Goal: Communication & Community: Answer question/provide support

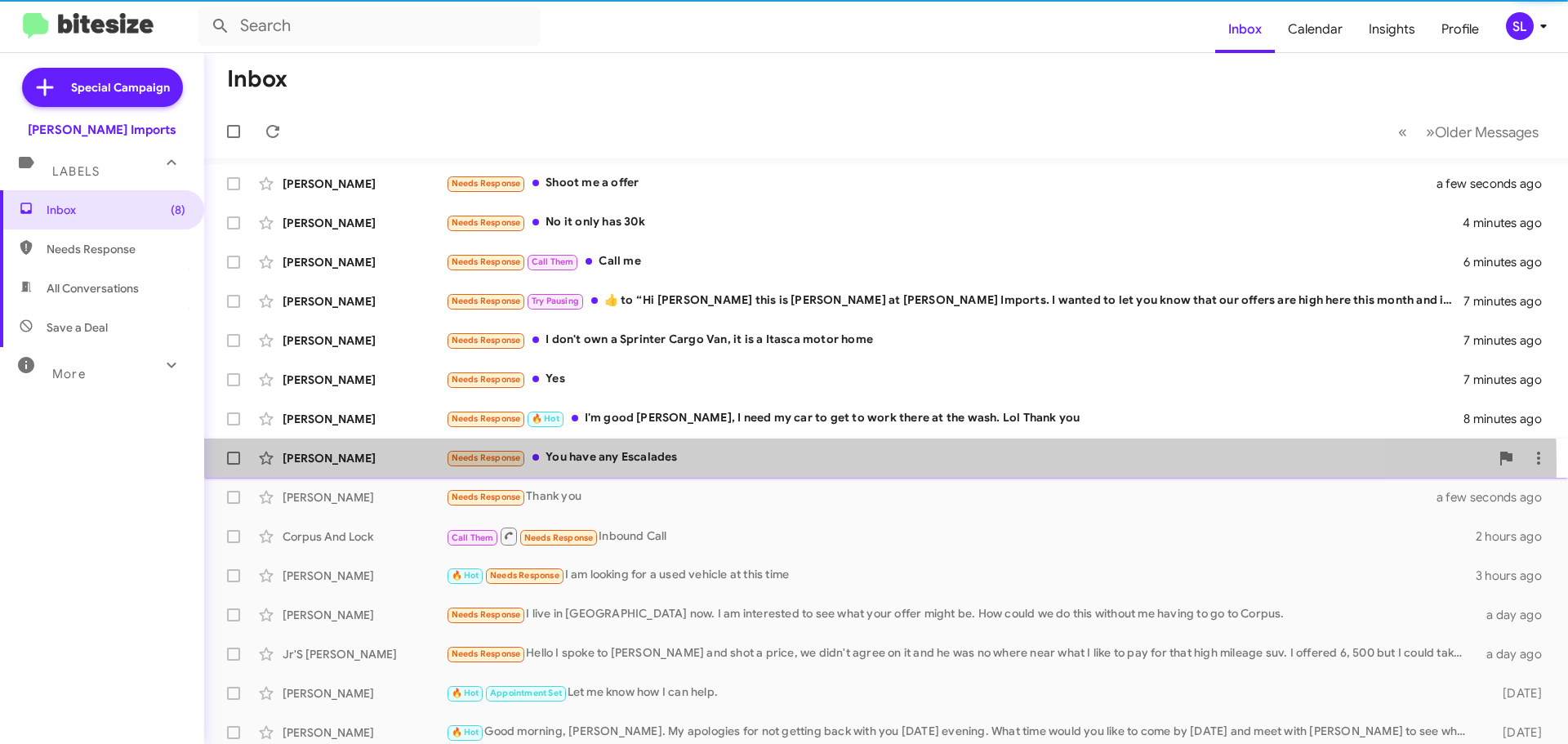
click at [744, 465] on div "Needs Response You have any Escalades" at bounding box center [967, 457] width 1043 height 19
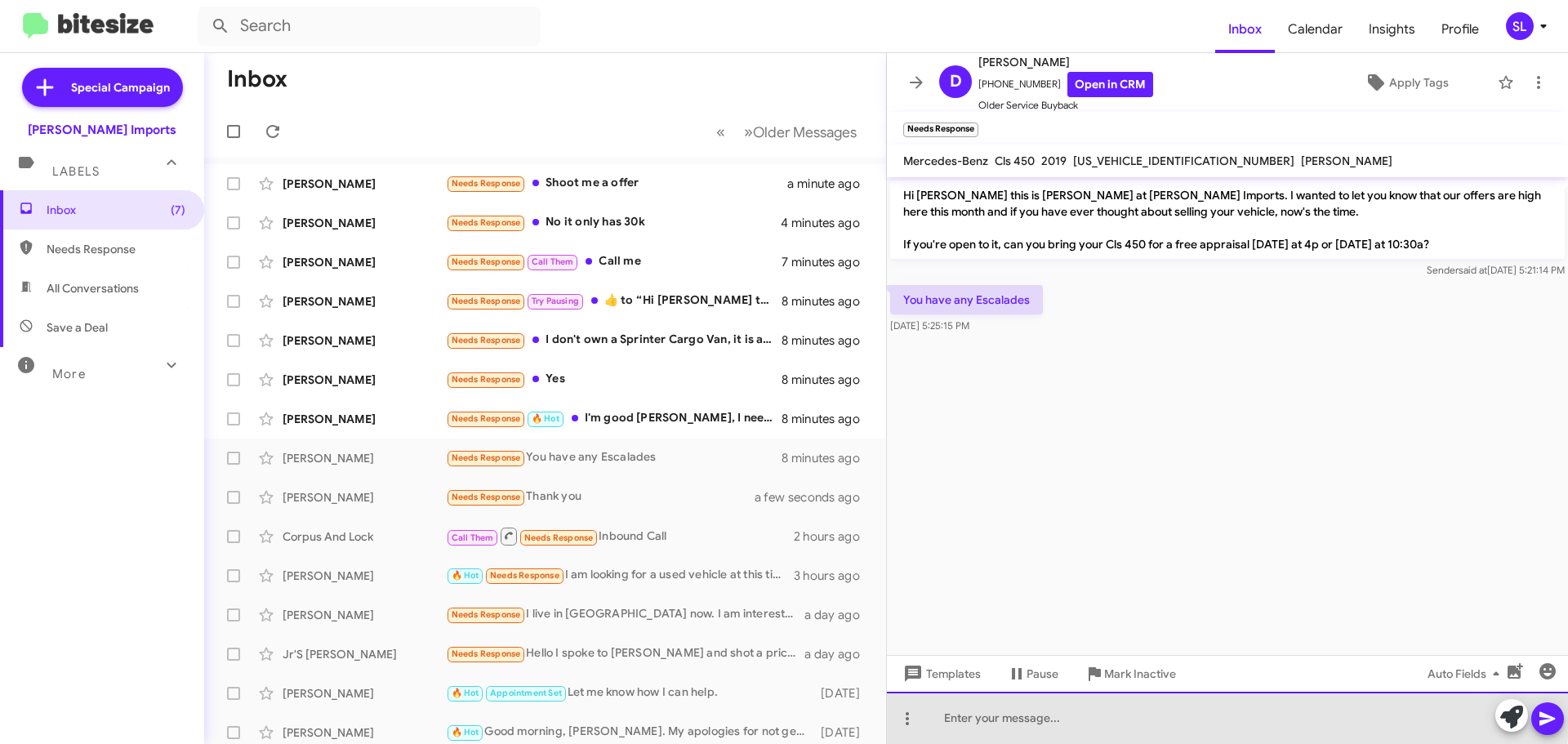
click at [1007, 707] on div at bounding box center [1227, 717] width 681 height 53
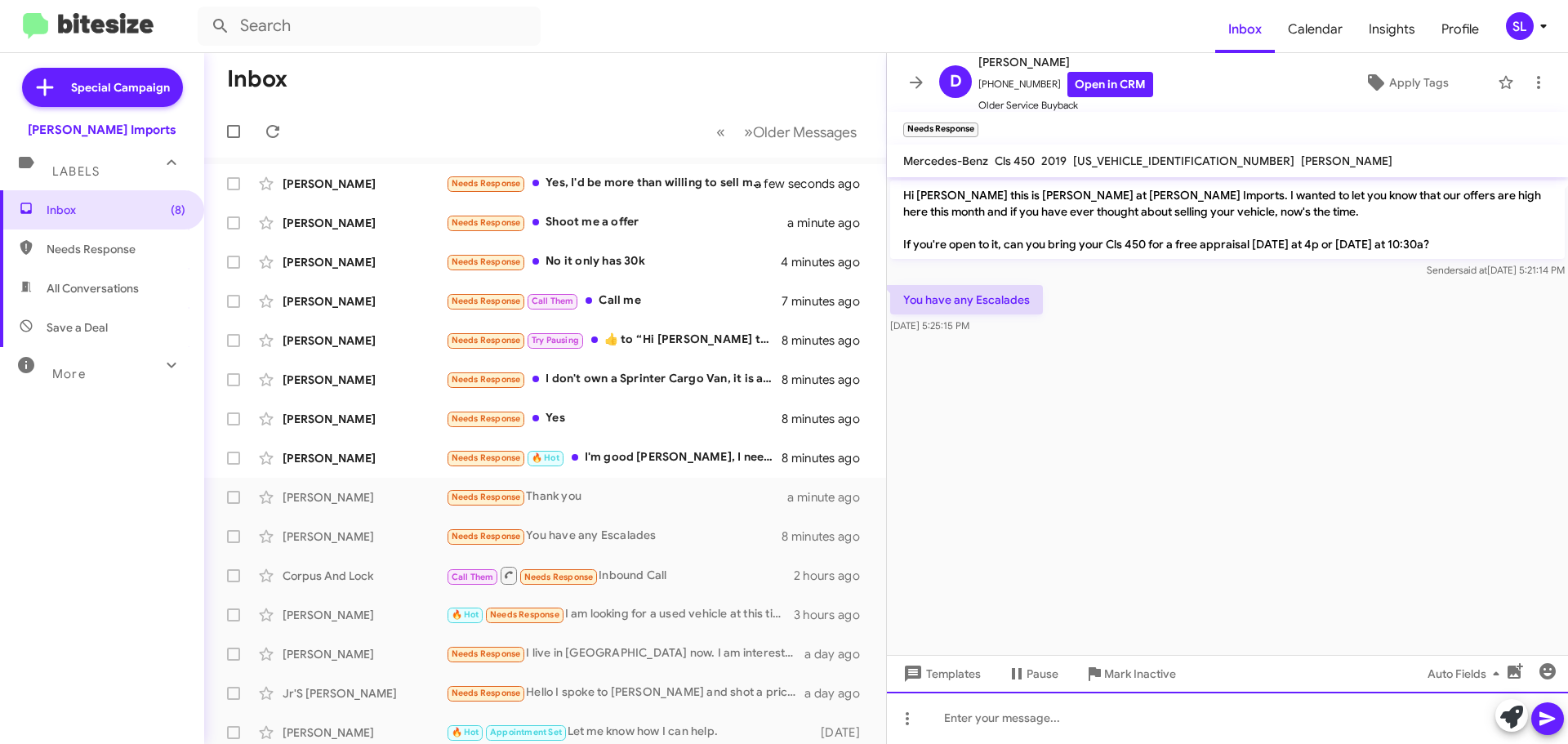
click at [1042, 710] on div at bounding box center [1227, 717] width 681 height 53
click at [1007, 719] on div at bounding box center [1227, 717] width 681 height 53
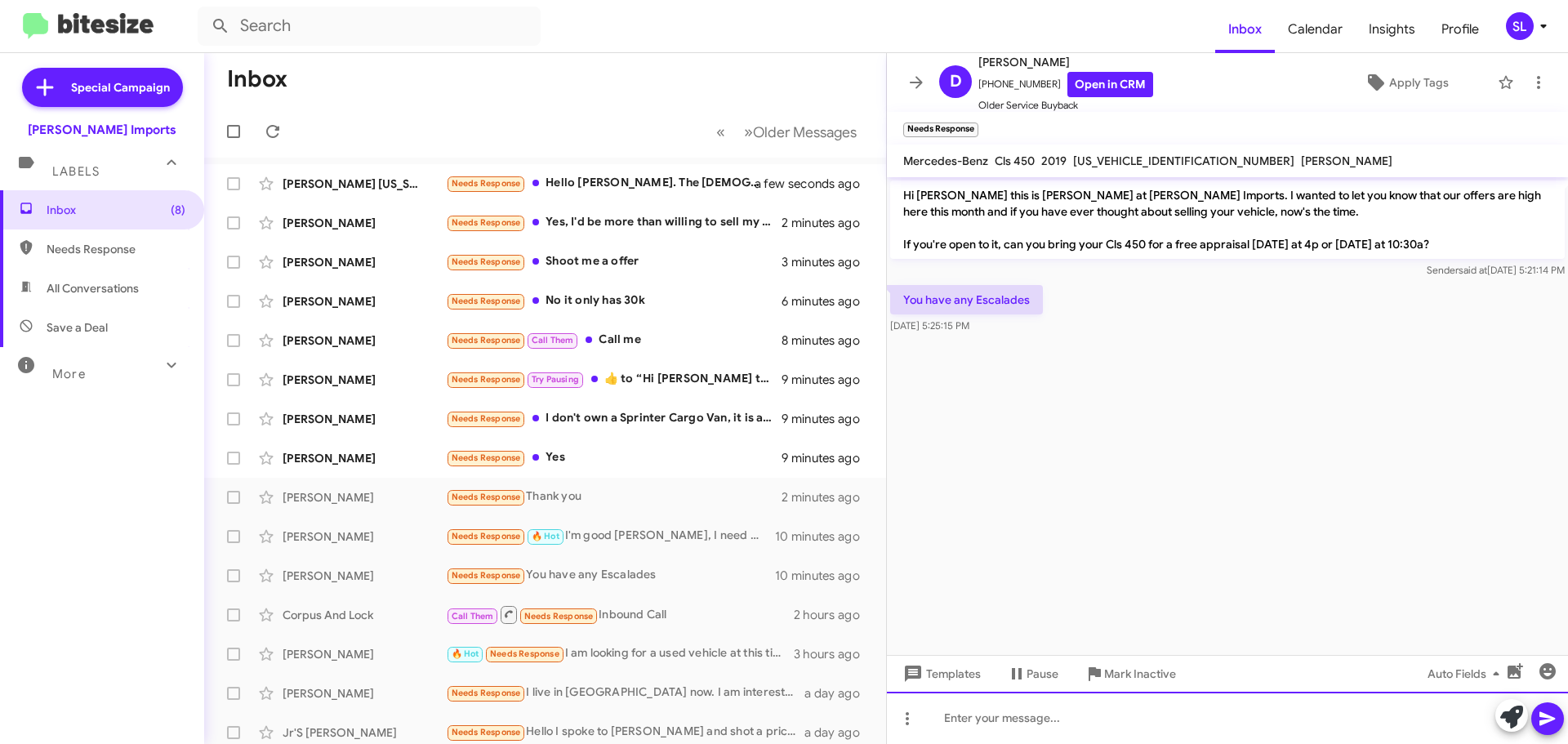
click at [1003, 715] on div at bounding box center [1227, 717] width 681 height 53
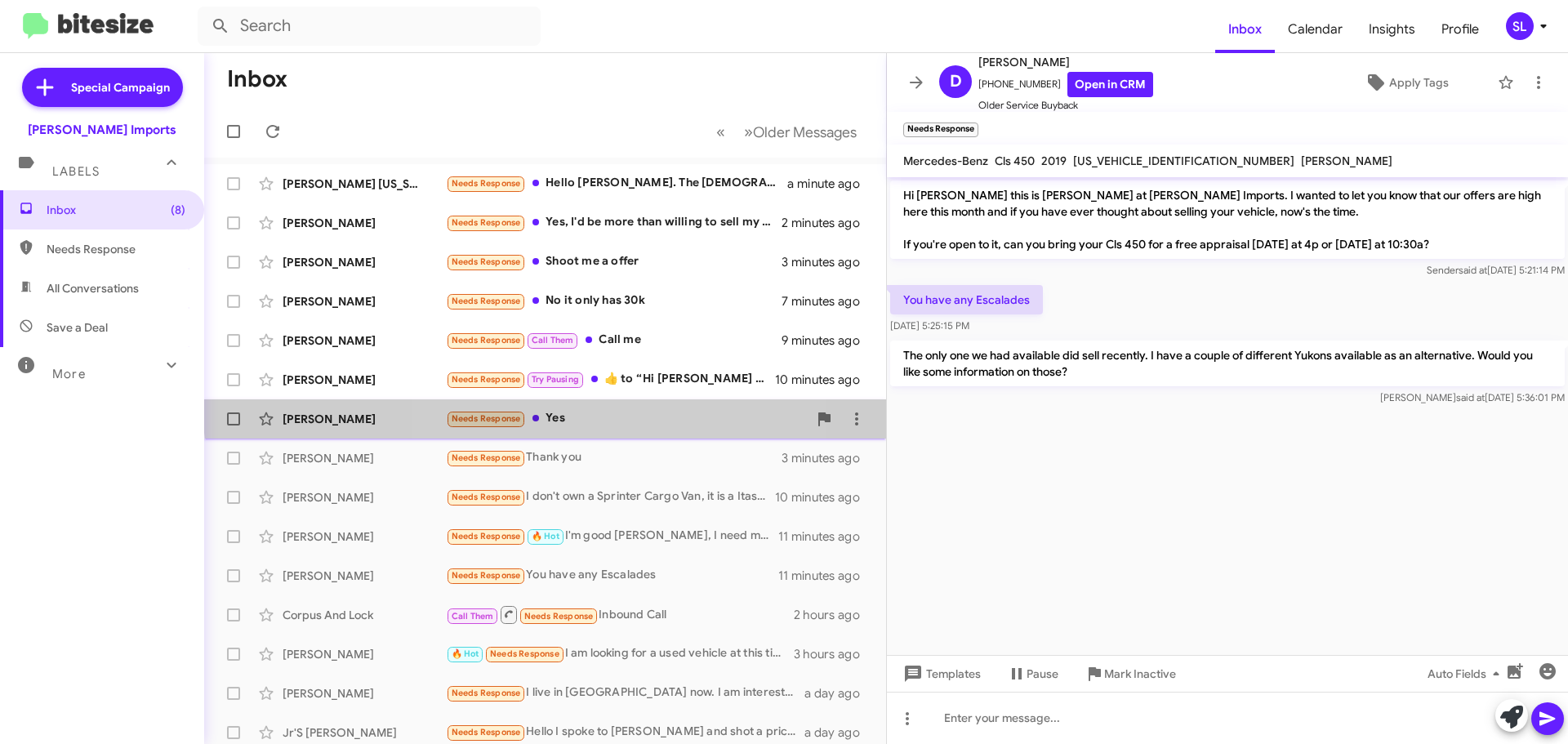
click at [610, 407] on div "[PERSON_NAME] Needs Response Yes 10 minutes ago" at bounding box center [544, 418] width 656 height 33
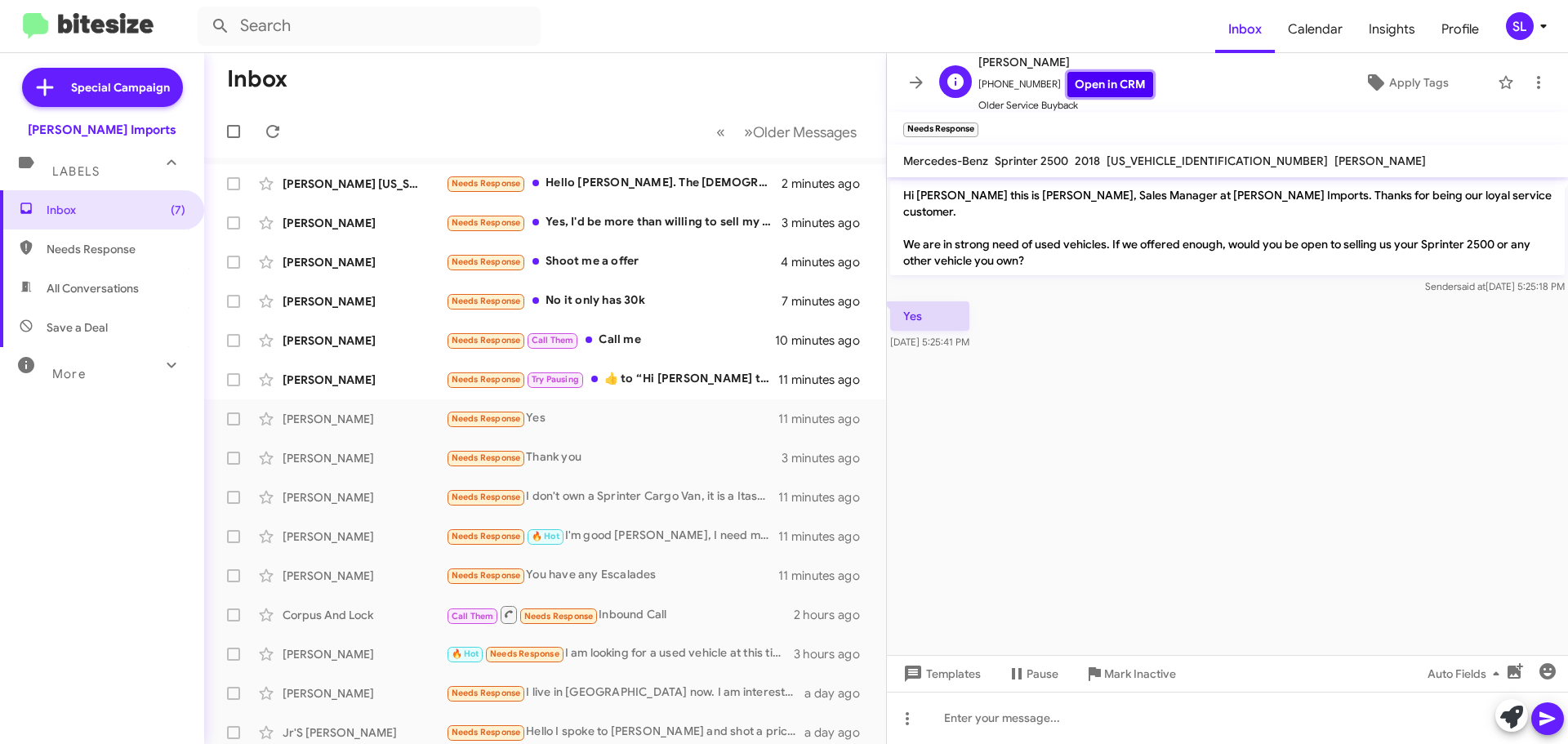
click at [1107, 79] on link "Open in CRM" at bounding box center [1110, 85] width 86 height 25
click at [697, 379] on div "Needs Response Try Pausing ​👍​ to “ Hi [PERSON_NAME] this is [PERSON_NAME] at […" at bounding box center [626, 378] width 361 height 19
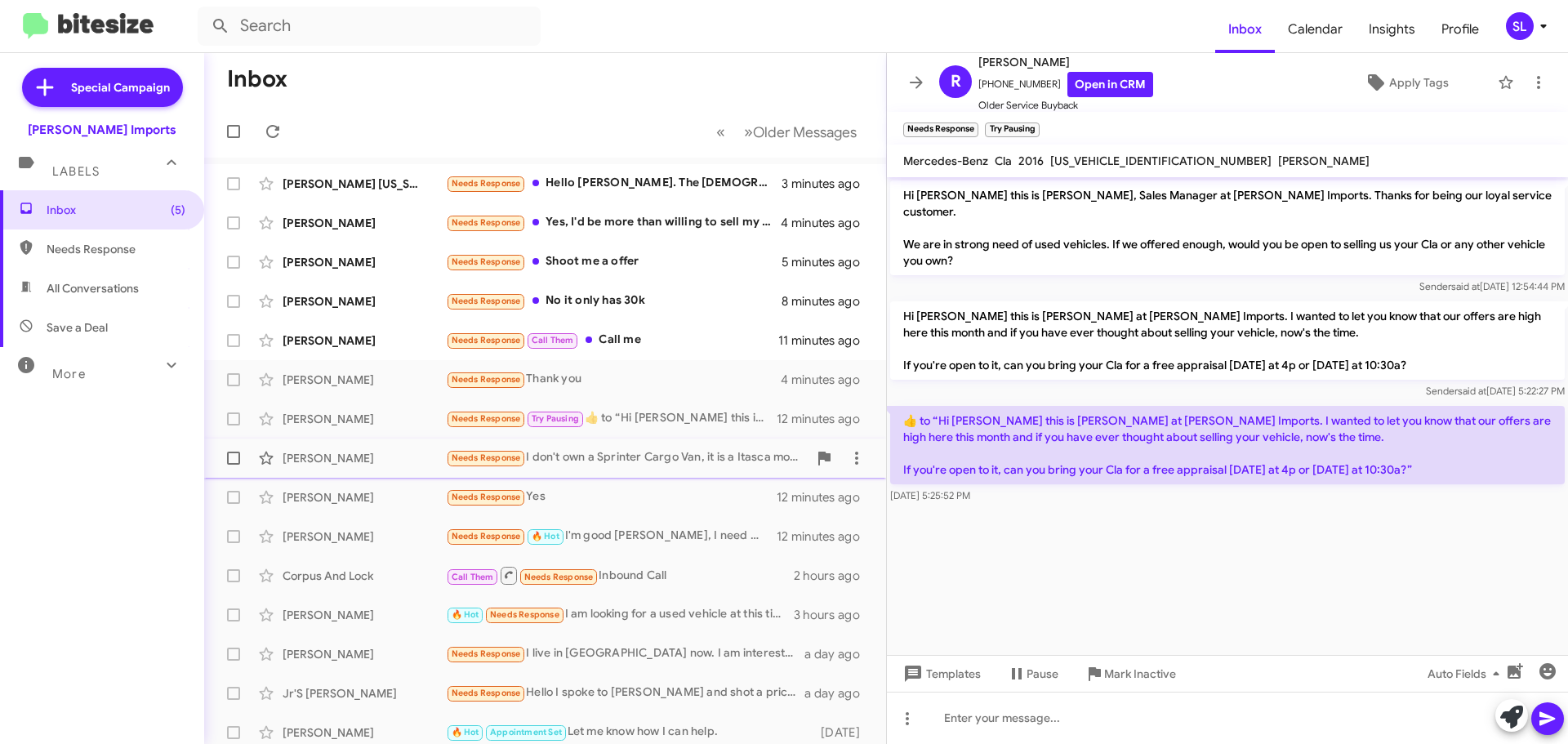
click at [676, 457] on div "Needs Response I don't own a Sprinter Cargo Van, it is a Itasca motor home" at bounding box center [626, 457] width 361 height 19
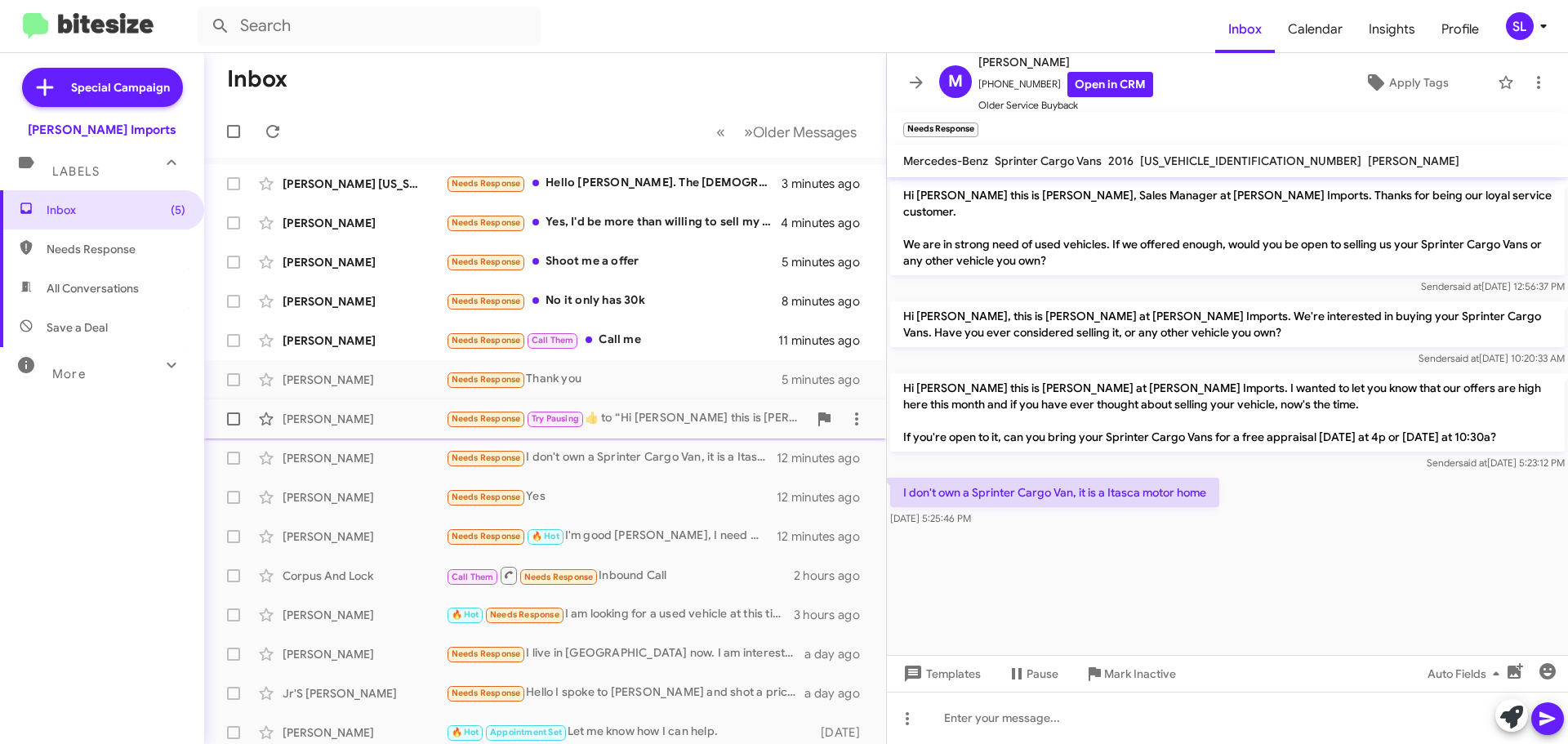
click at [653, 414] on div "Needs Response Try Pausing ​👍​ to “ Hi [PERSON_NAME] this is [PERSON_NAME] at […" at bounding box center [626, 417] width 361 height 19
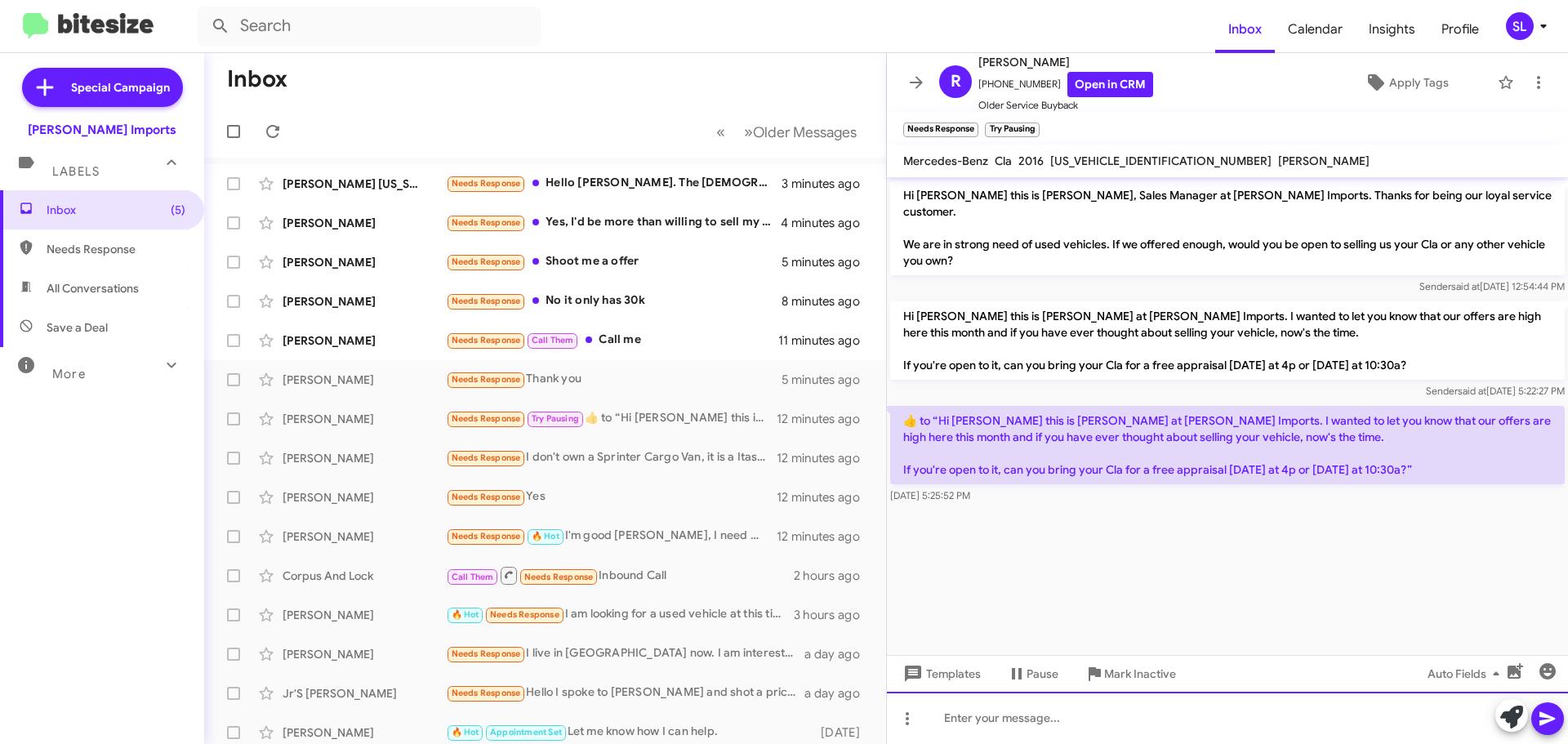
click at [1081, 730] on div at bounding box center [1227, 717] width 681 height 53
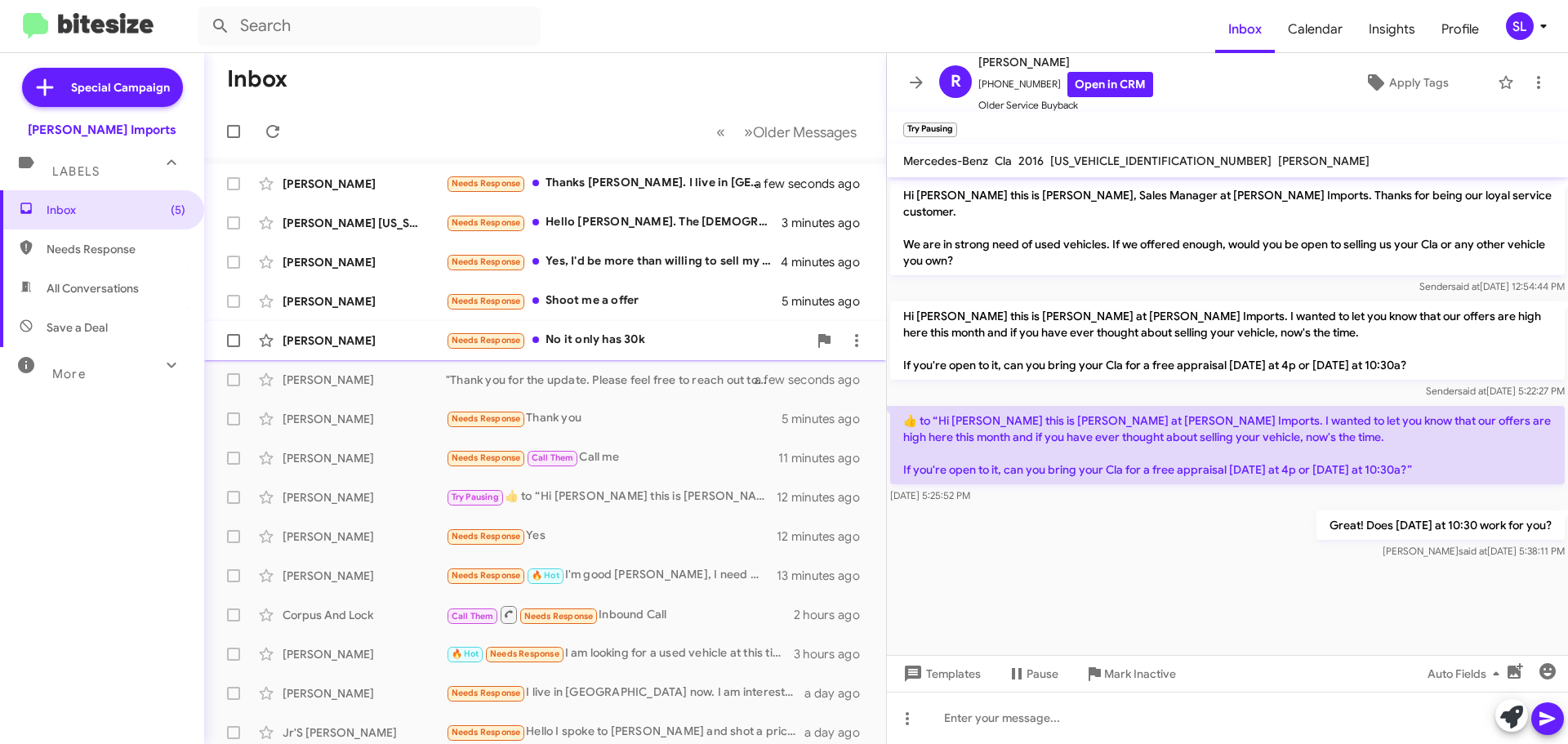
click at [699, 338] on div "Needs Response No it only has 30k" at bounding box center [626, 340] width 361 height 19
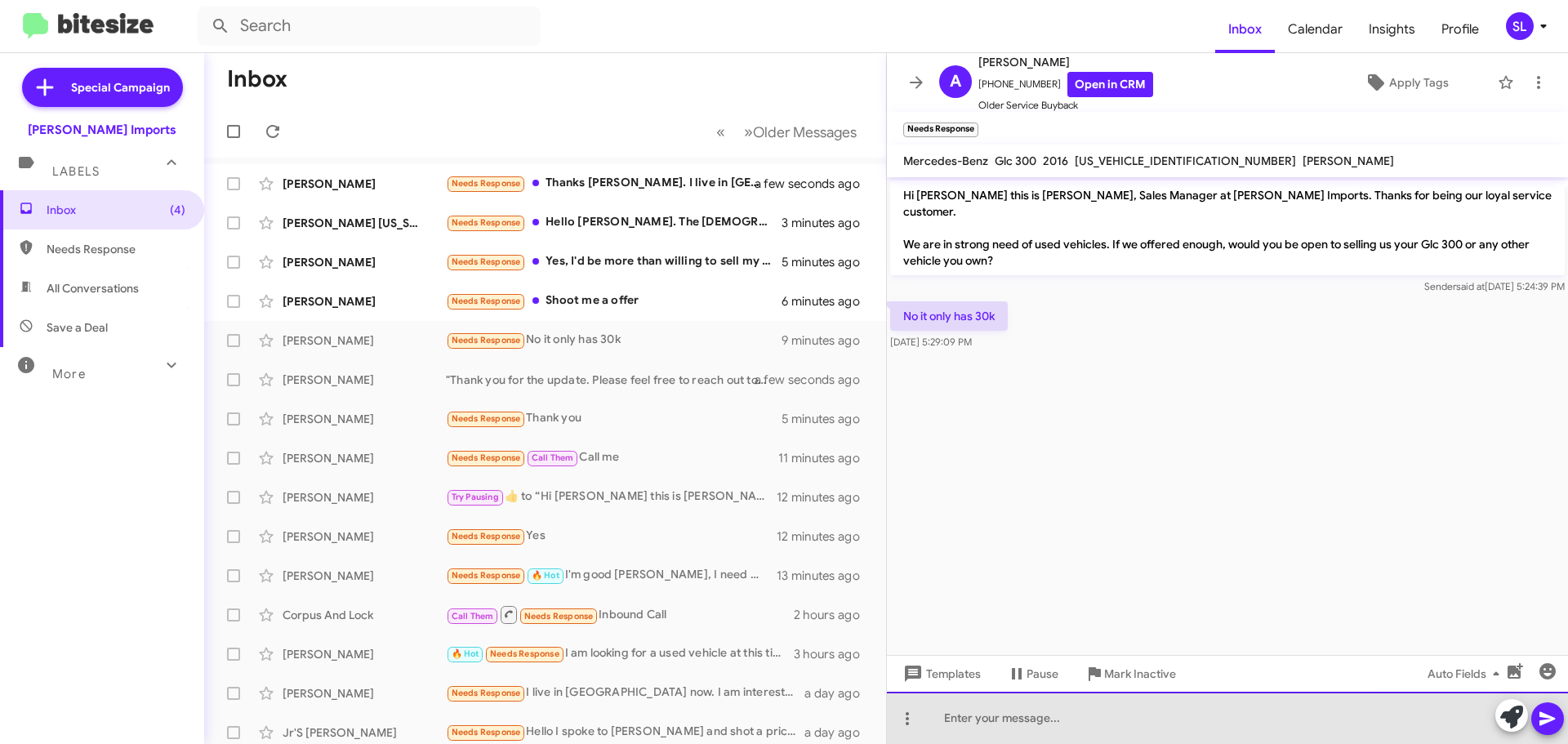
click at [1051, 715] on div at bounding box center [1227, 717] width 681 height 53
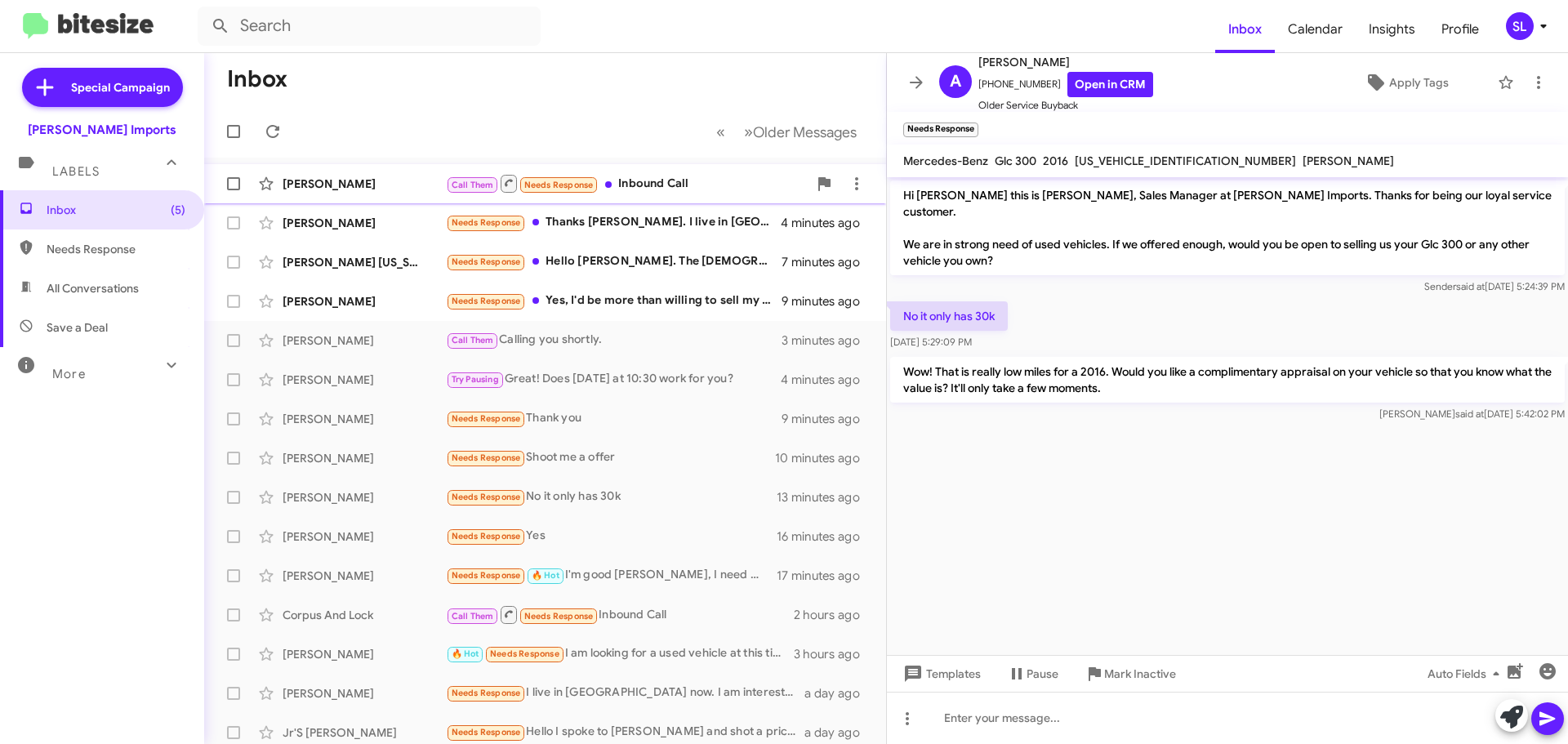
click at [706, 180] on div "Call Them Needs Response Inbound Call" at bounding box center [626, 183] width 361 height 21
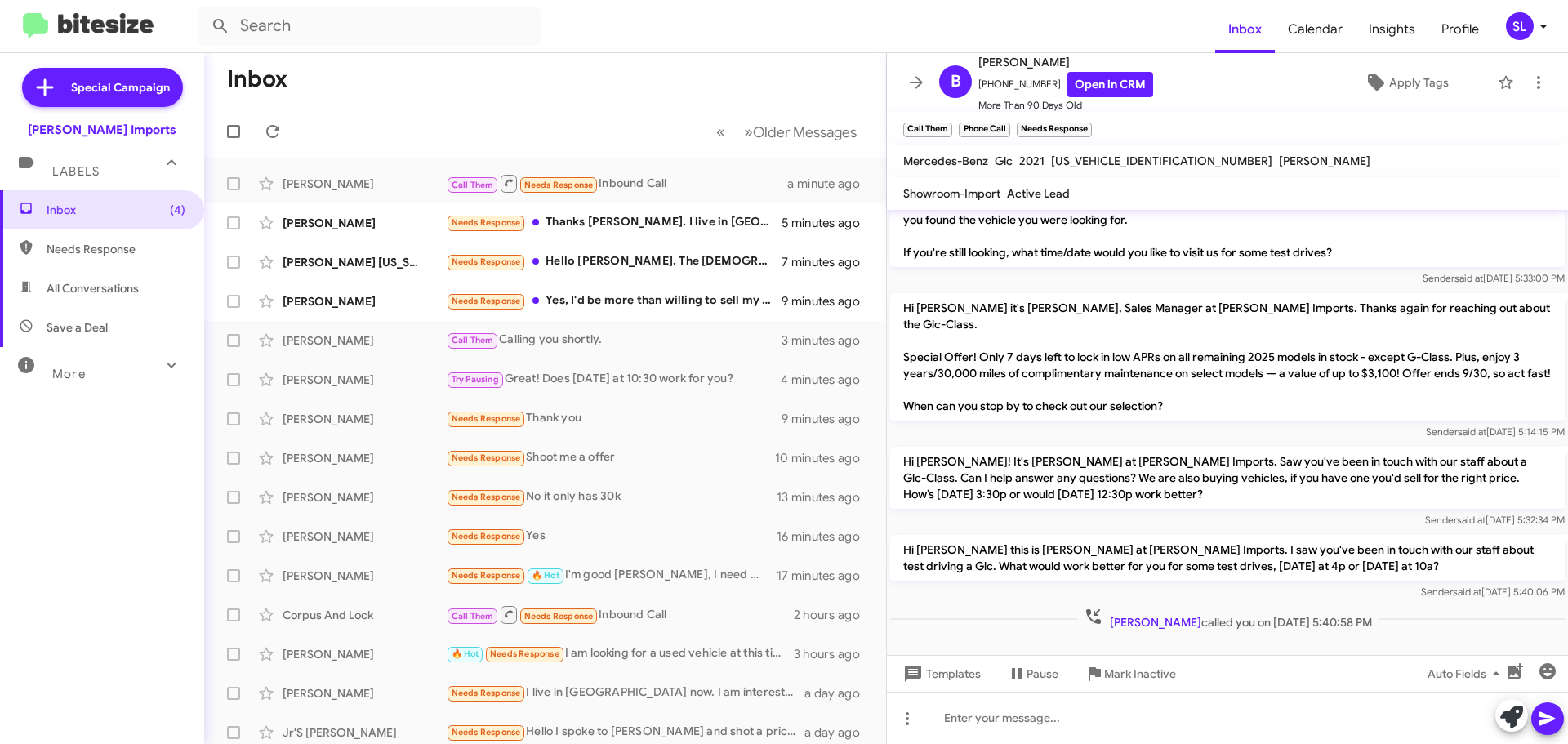
scroll to position [1424, 0]
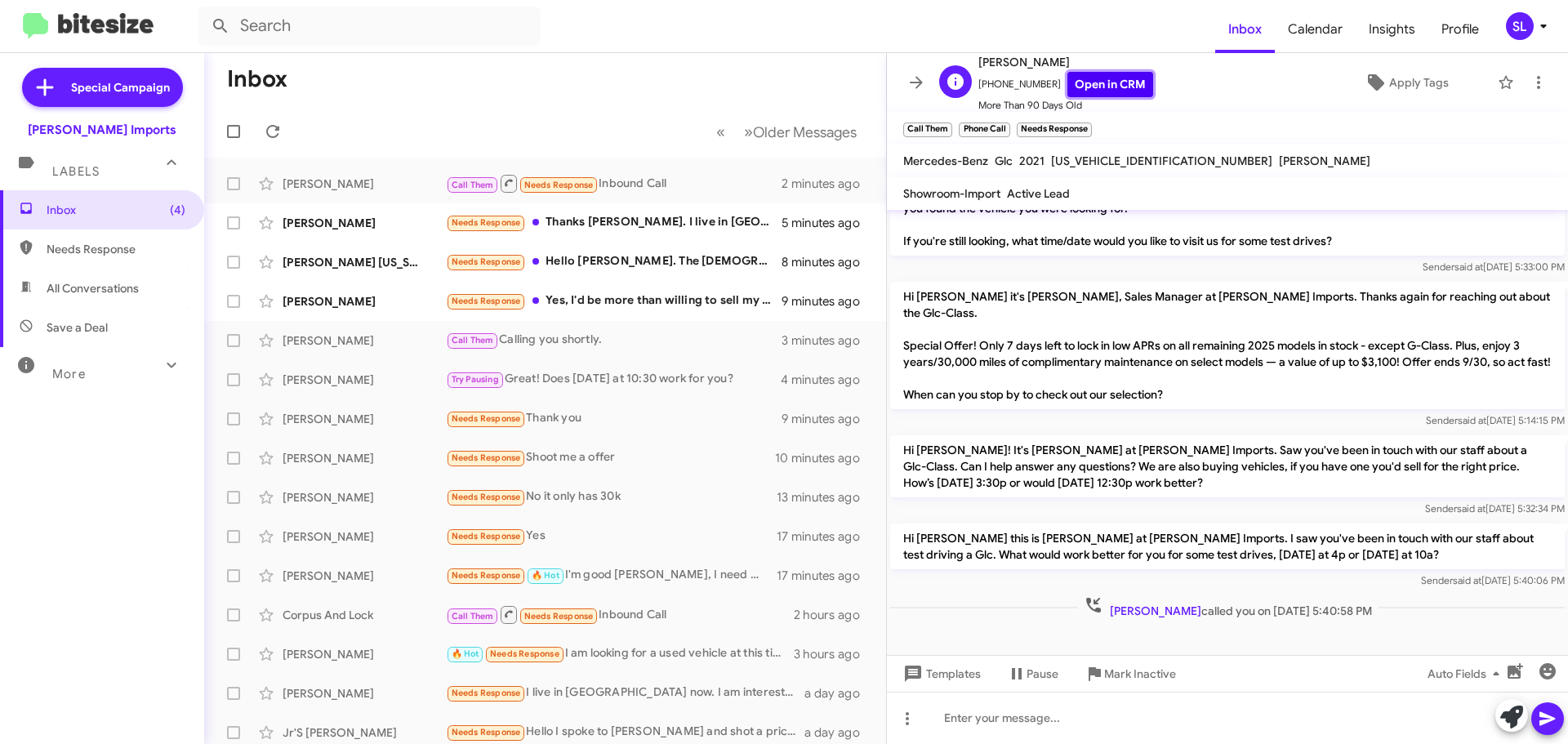
click at [1097, 81] on link "Open in CRM" at bounding box center [1110, 85] width 86 height 25
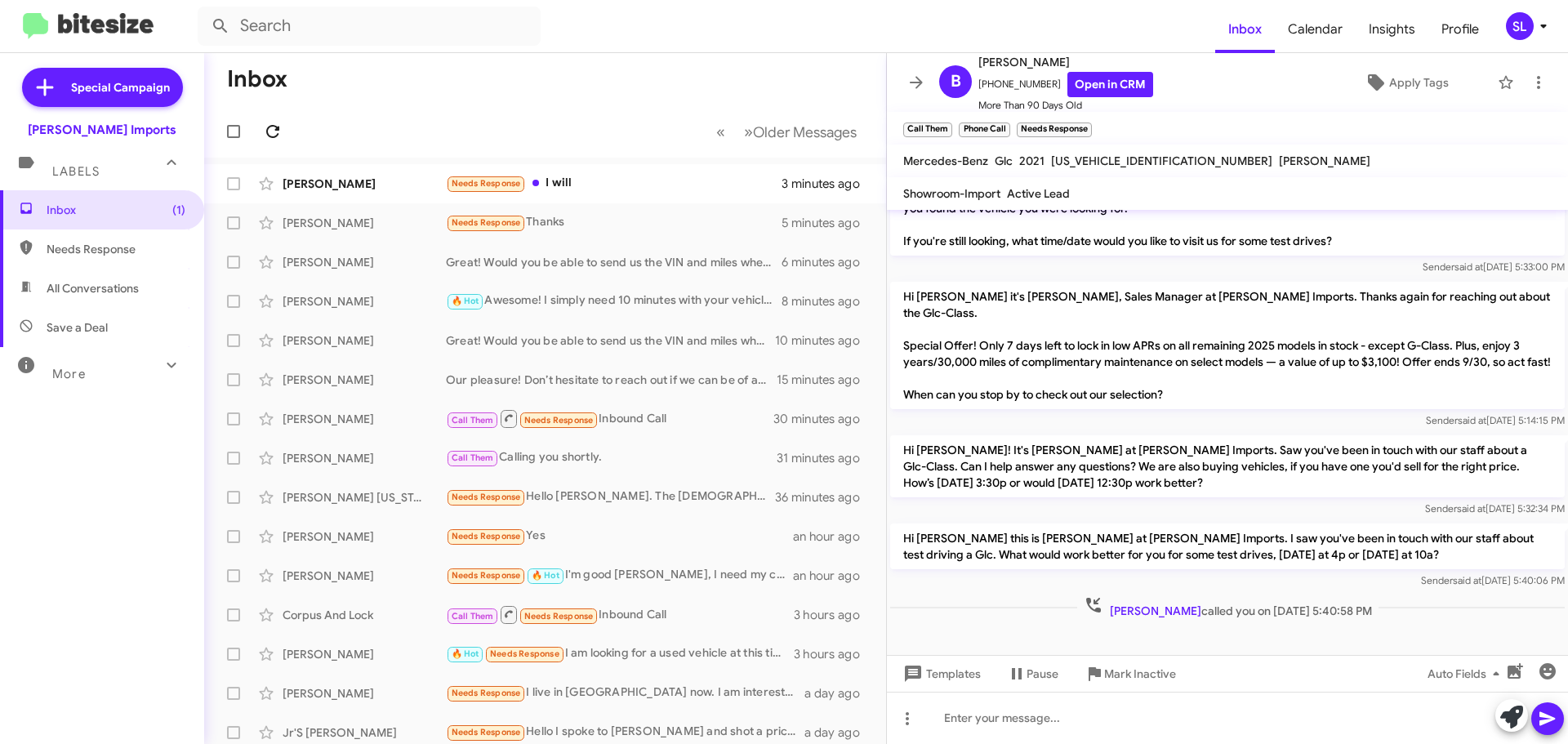
click at [276, 128] on icon at bounding box center [272, 131] width 13 height 13
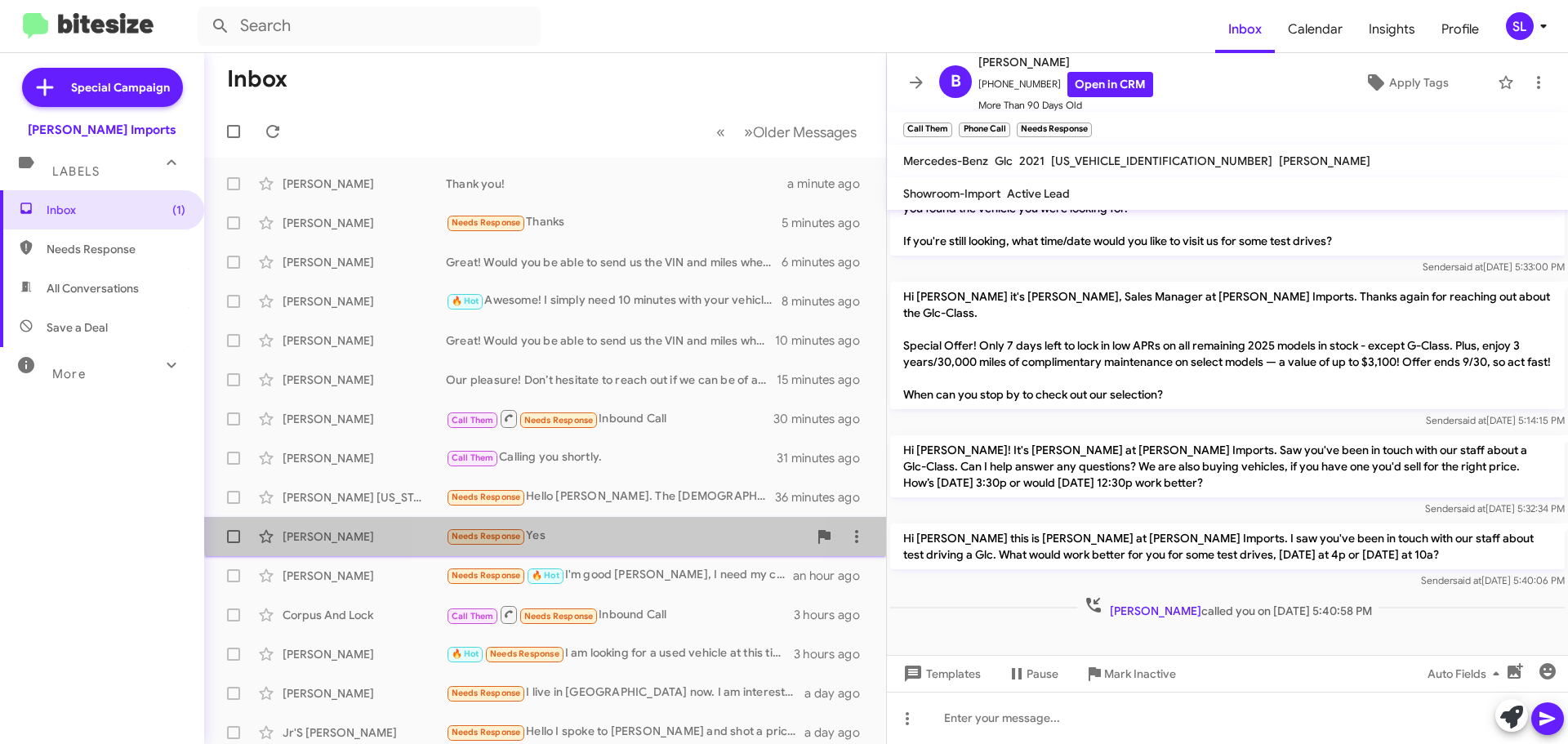
click at [593, 525] on div "[PERSON_NAME] Needs Response Yes an hour ago" at bounding box center [544, 536] width 656 height 33
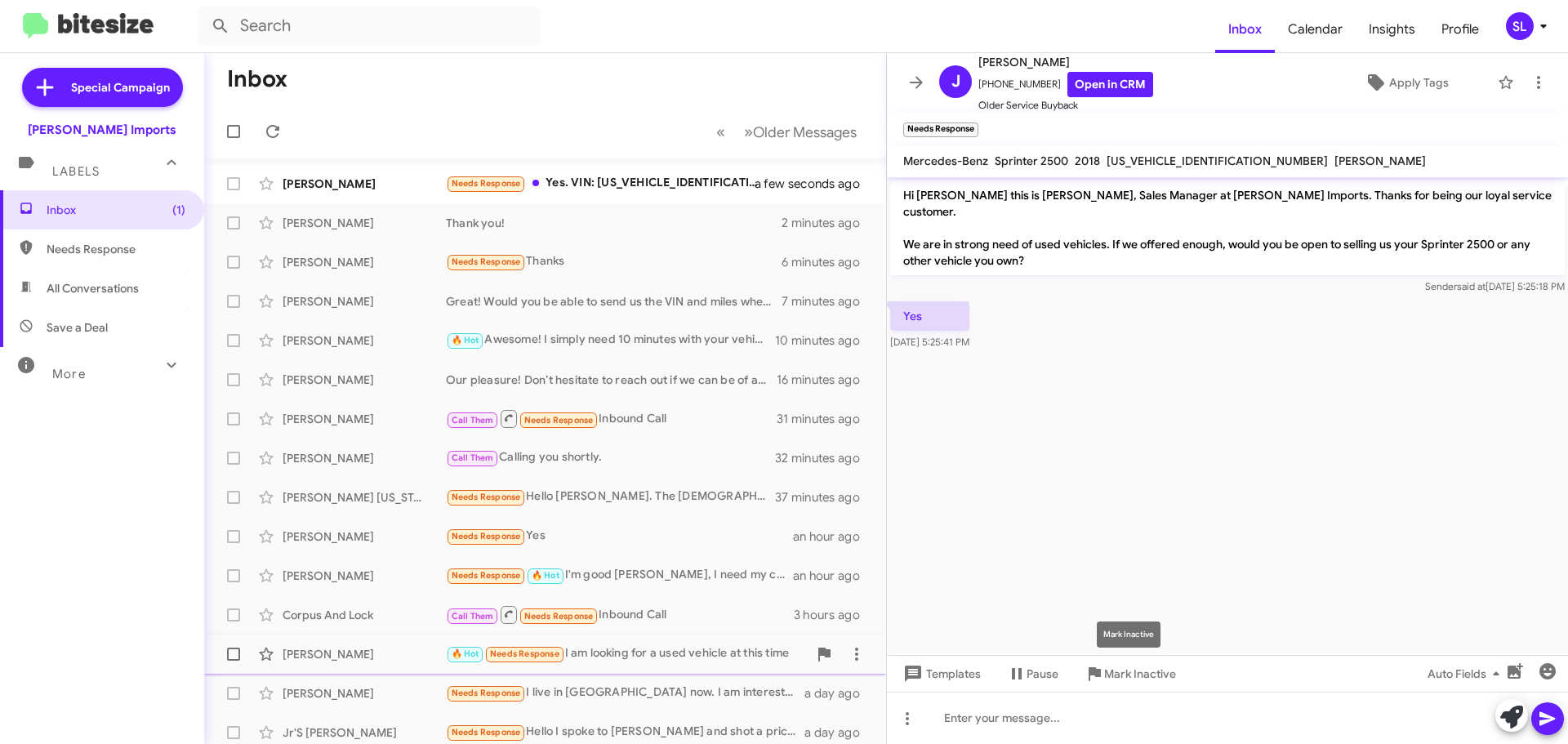
click at [1149, 667] on span "Mark Inactive" at bounding box center [1140, 673] width 72 height 29
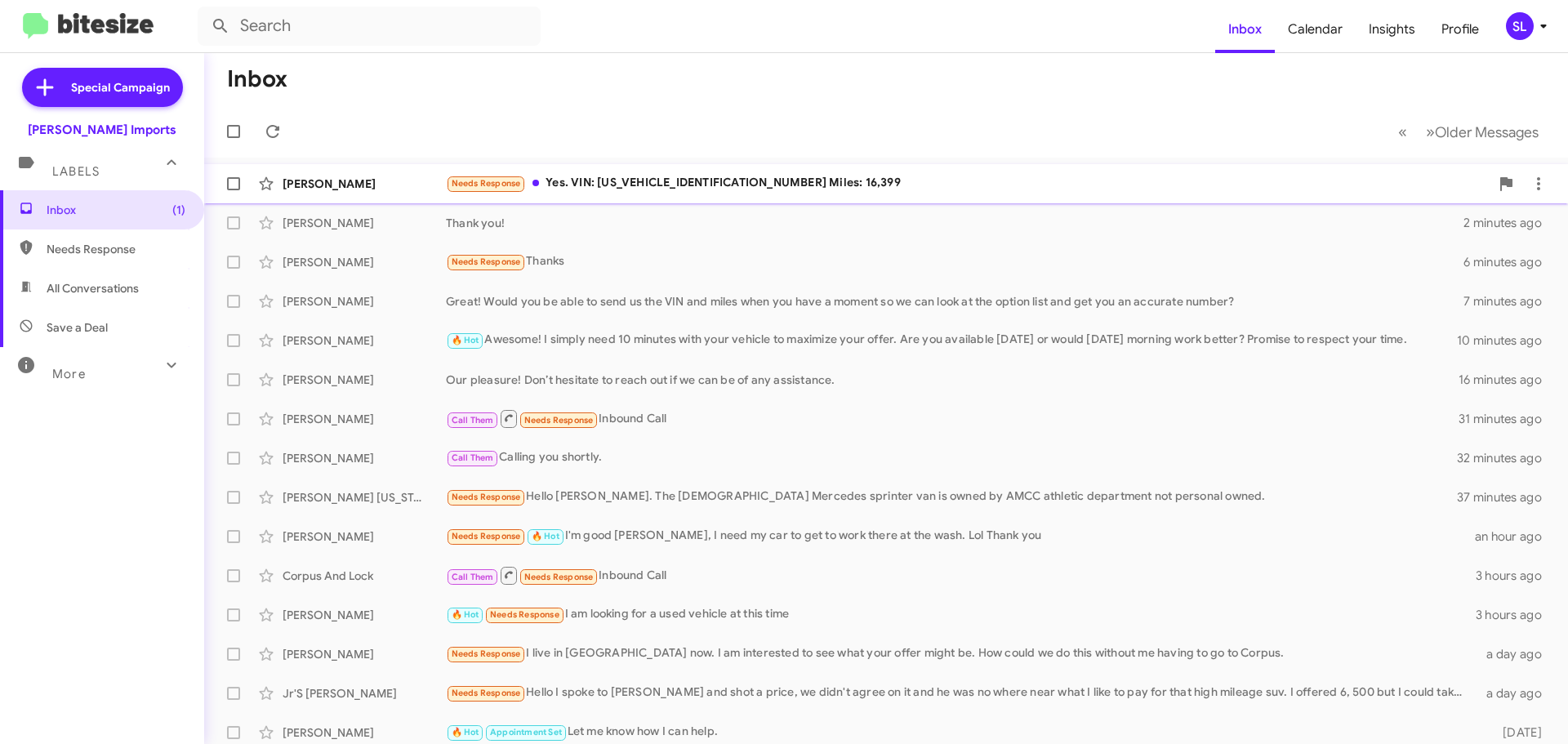
click at [879, 189] on div "Needs Response Yes. VIN: [US_VEHICLE_IDENTIFICATION_NUMBER] Miles: 16,399" at bounding box center [967, 183] width 1043 height 19
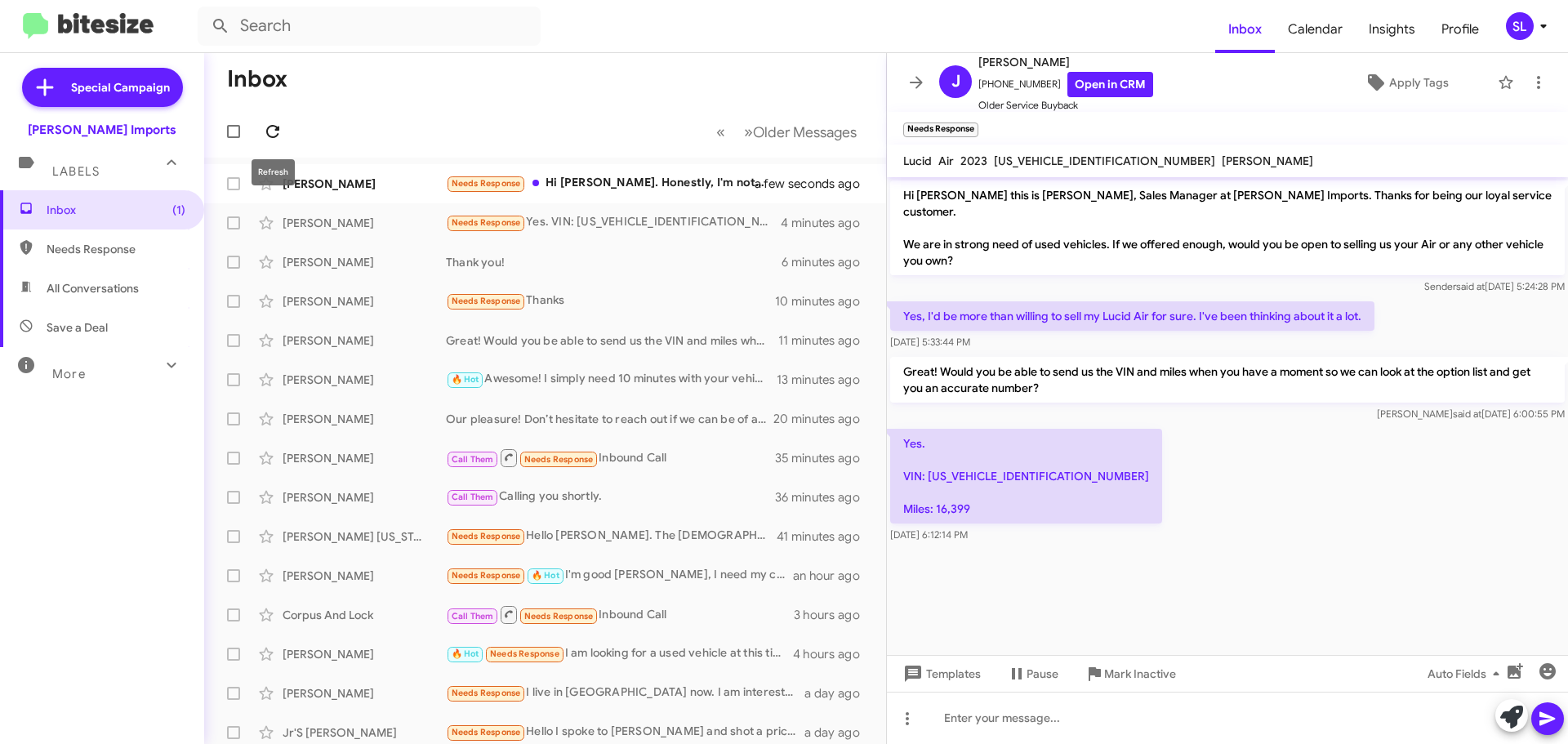
click at [282, 136] on icon at bounding box center [273, 131] width 20 height 20
click at [665, 178] on div "Needs Response Hi [PERSON_NAME]. Honestly, I'm not interested in wholesaling it…" at bounding box center [626, 183] width 361 height 19
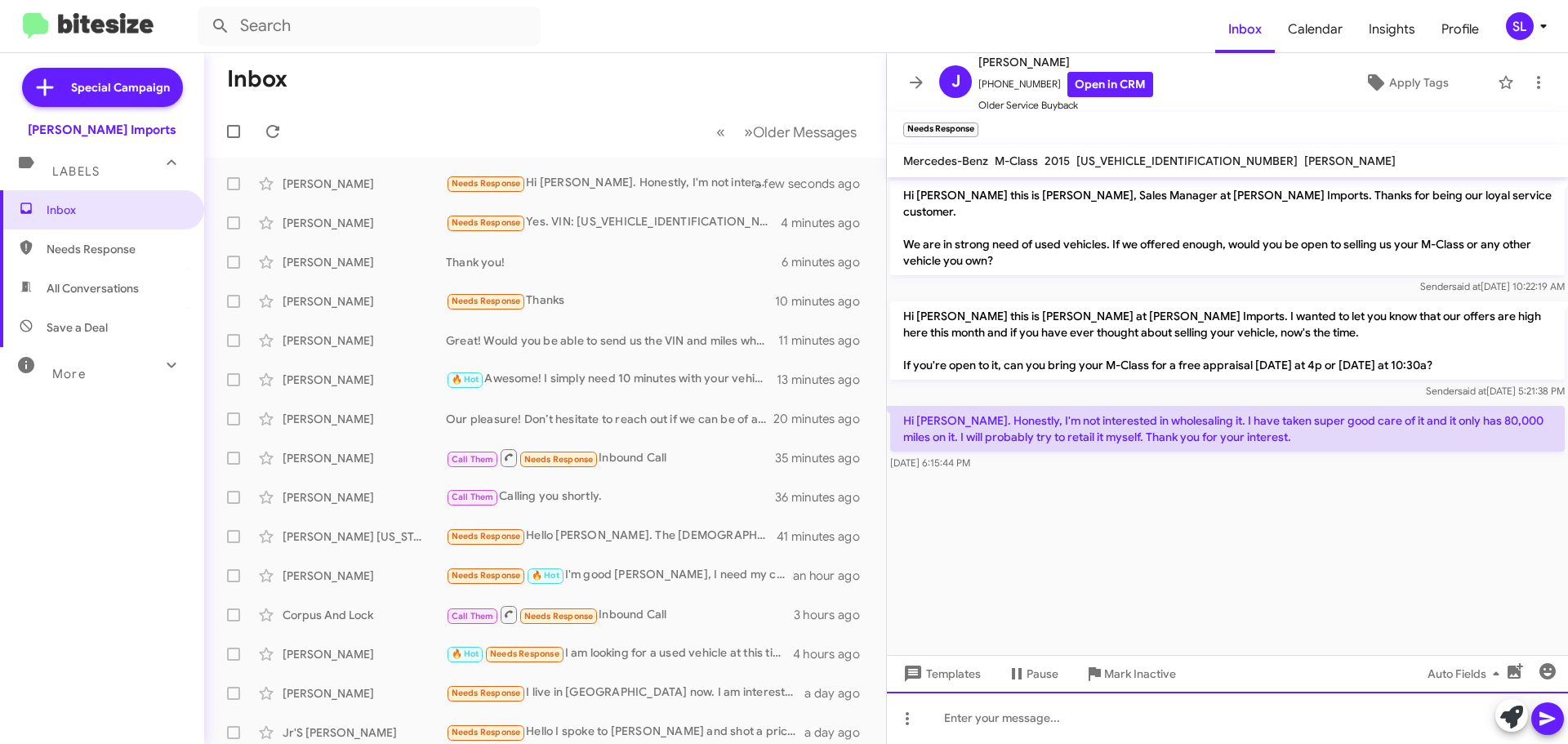
click at [1023, 726] on div at bounding box center [1227, 717] width 681 height 53
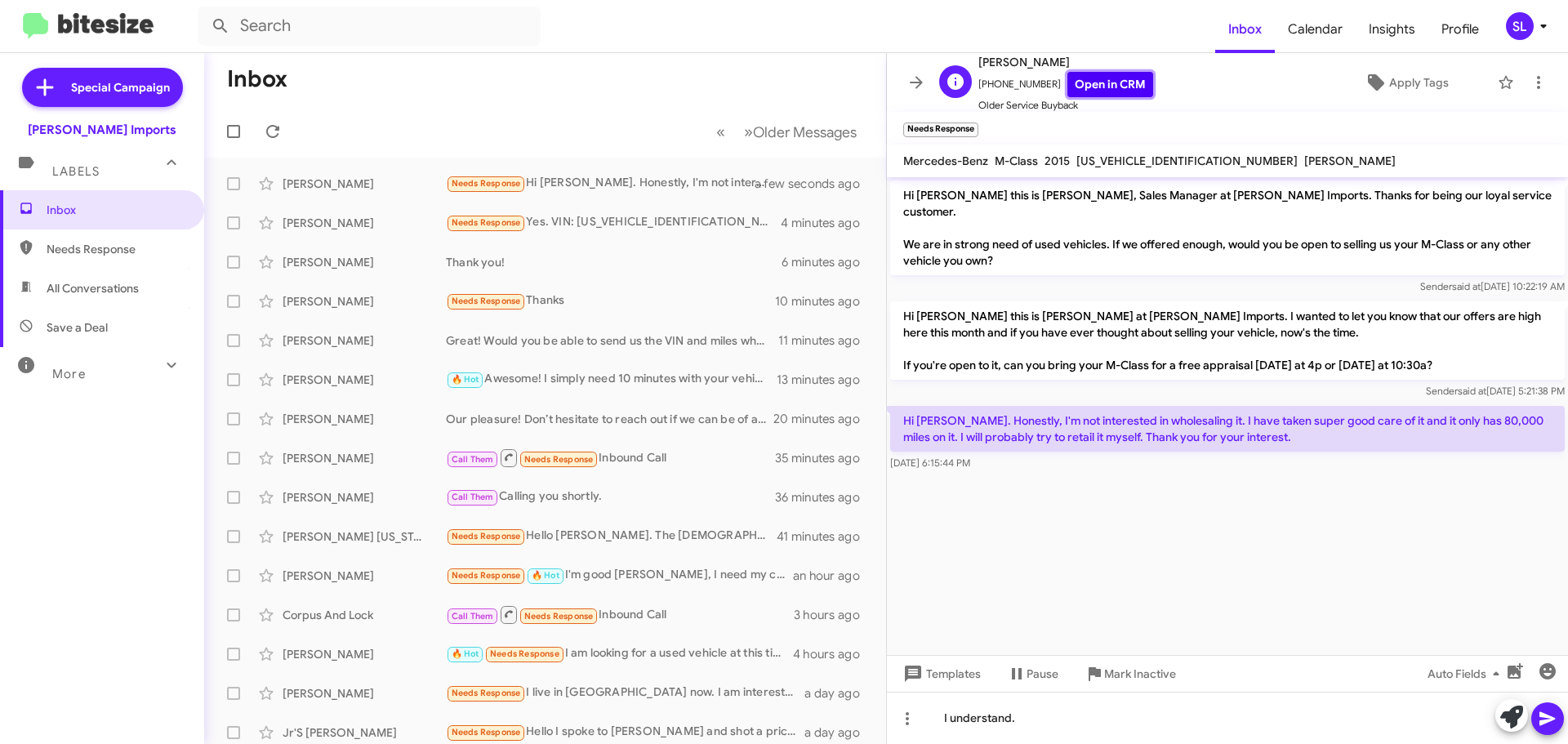
click at [1109, 84] on link "Open in CRM" at bounding box center [1110, 85] width 86 height 25
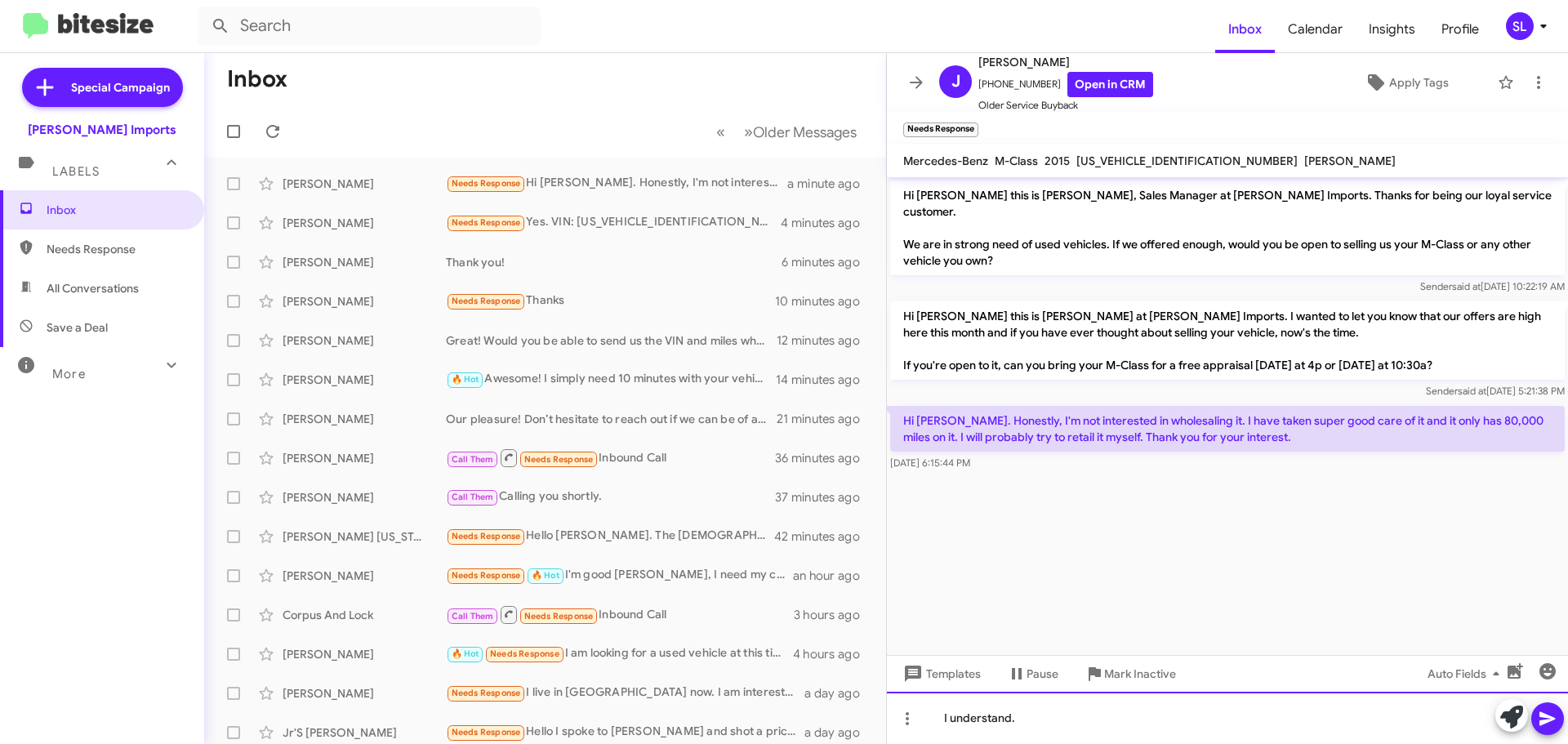
click at [1051, 715] on div "I understand." at bounding box center [1227, 717] width 681 height 53
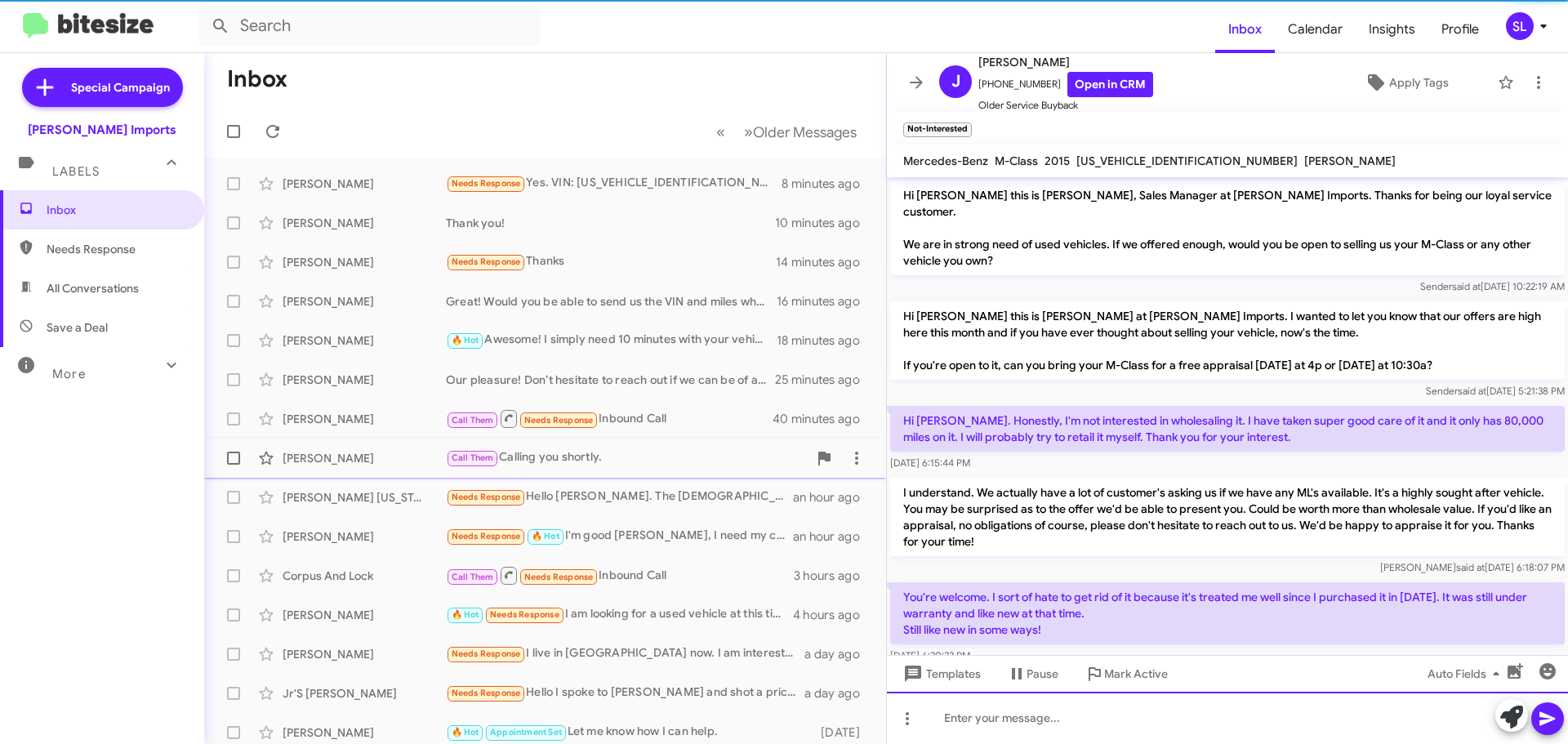
scroll to position [51, 0]
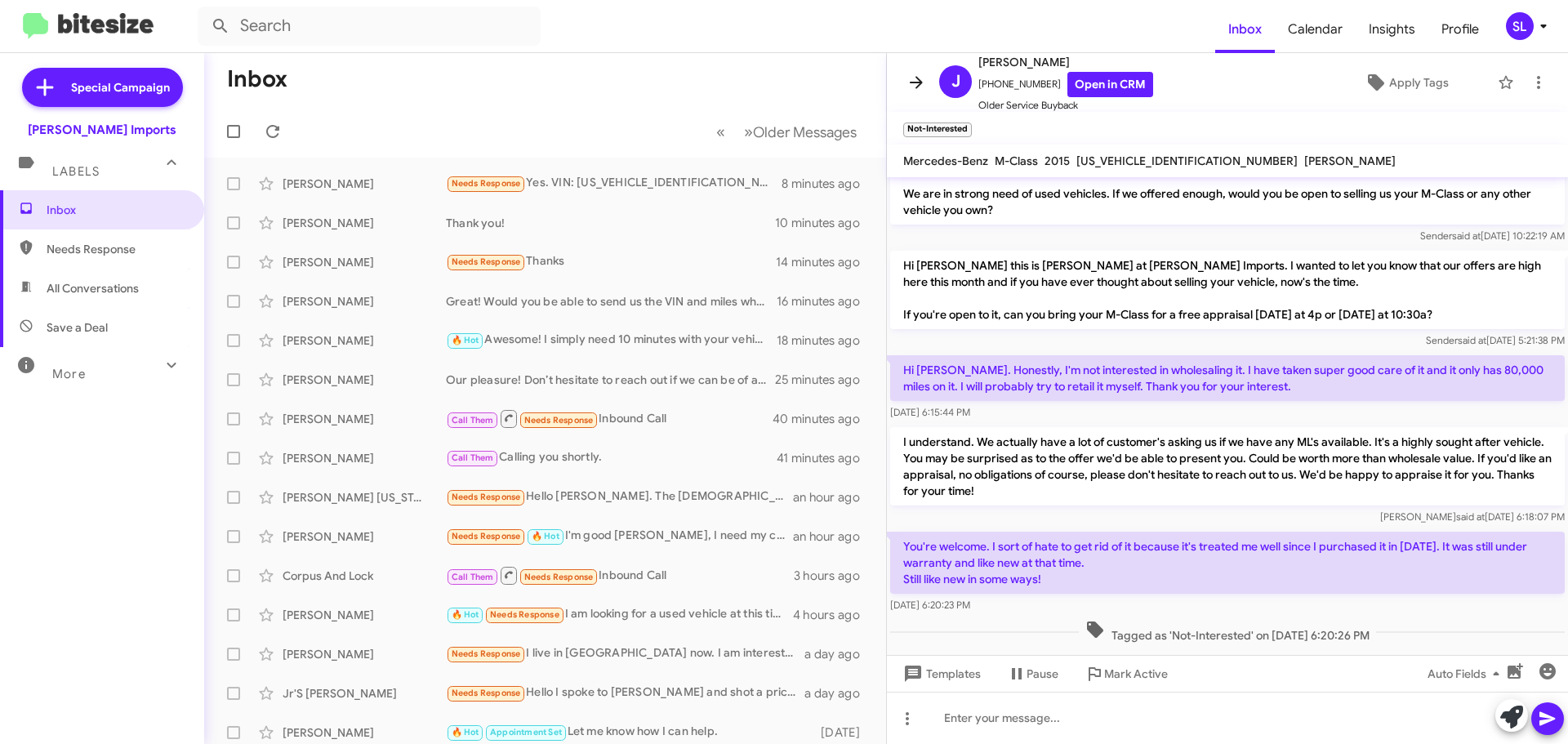
click at [918, 81] on icon at bounding box center [916, 82] width 13 height 12
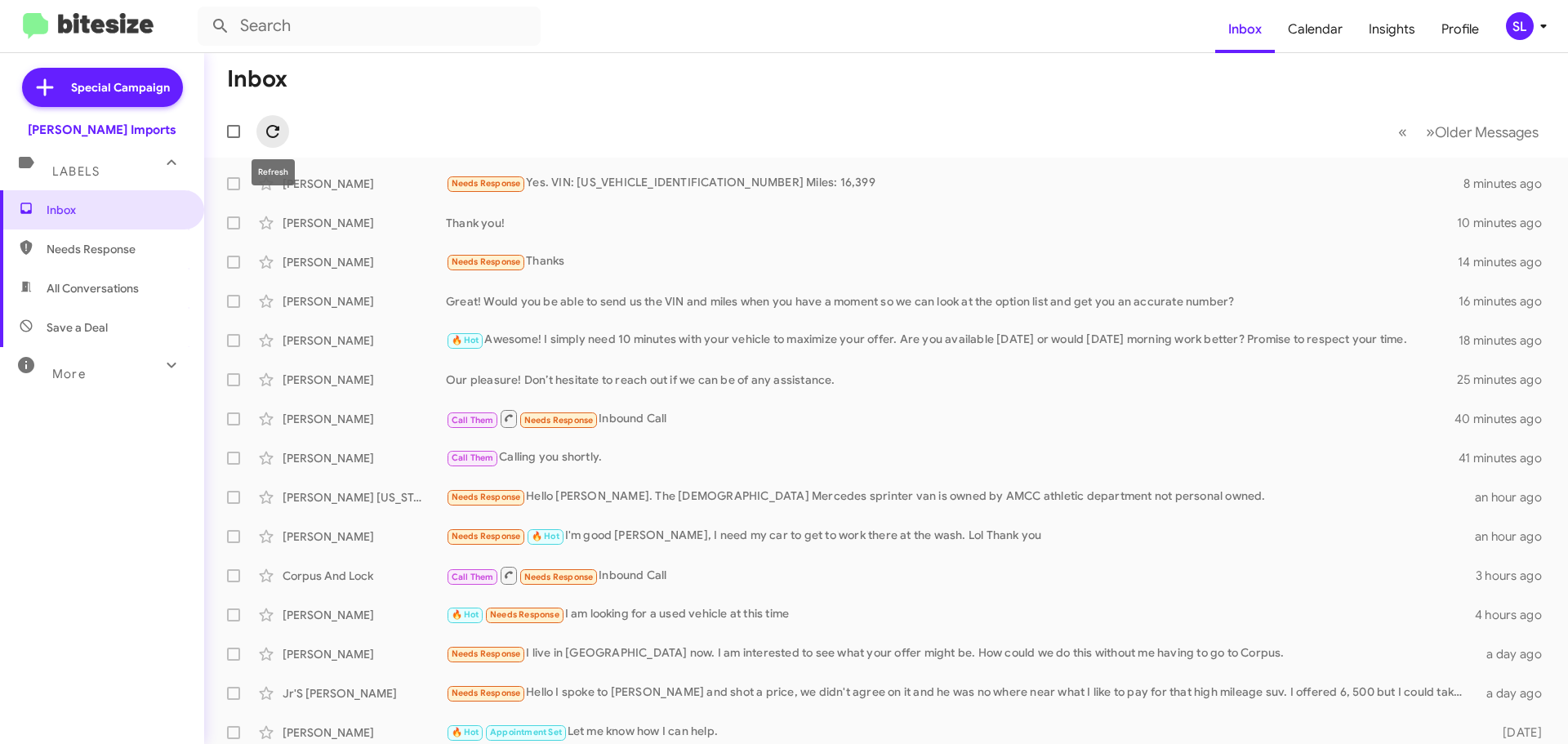
click at [274, 129] on icon at bounding box center [273, 131] width 20 height 20
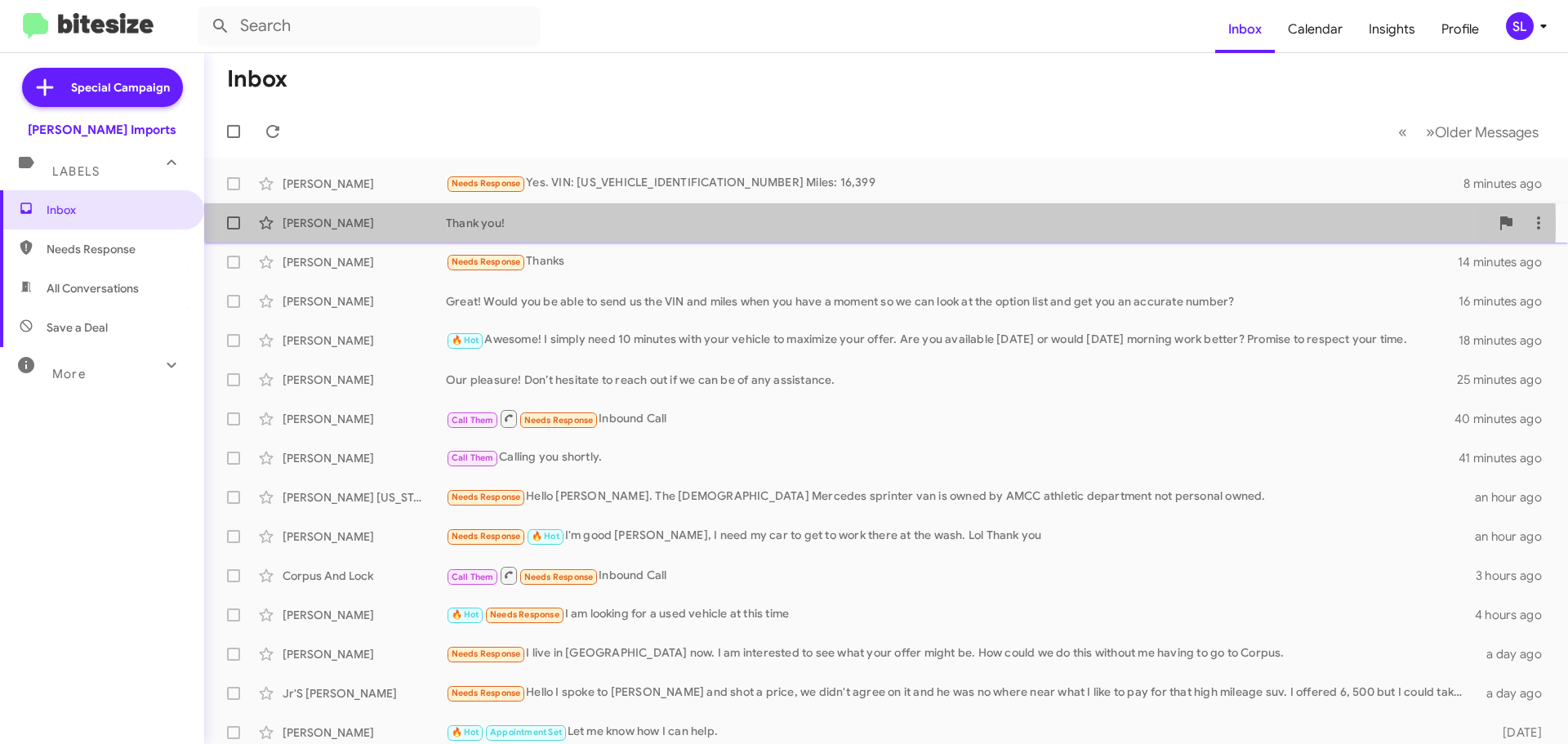
click at [582, 224] on div "Thank you!" at bounding box center [967, 223] width 1043 height 16
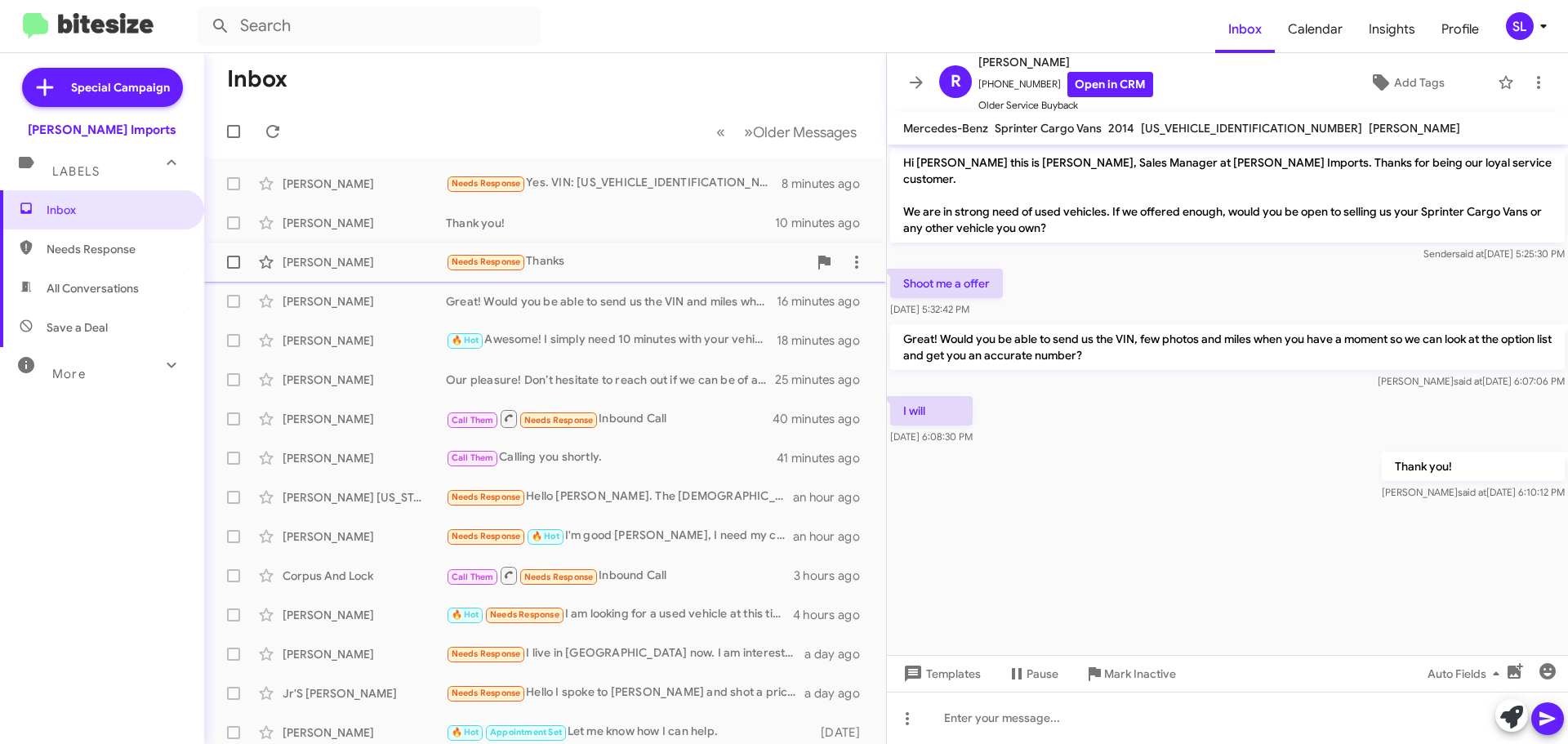
click at [600, 268] on div "Needs Response Thanks" at bounding box center [626, 261] width 361 height 19
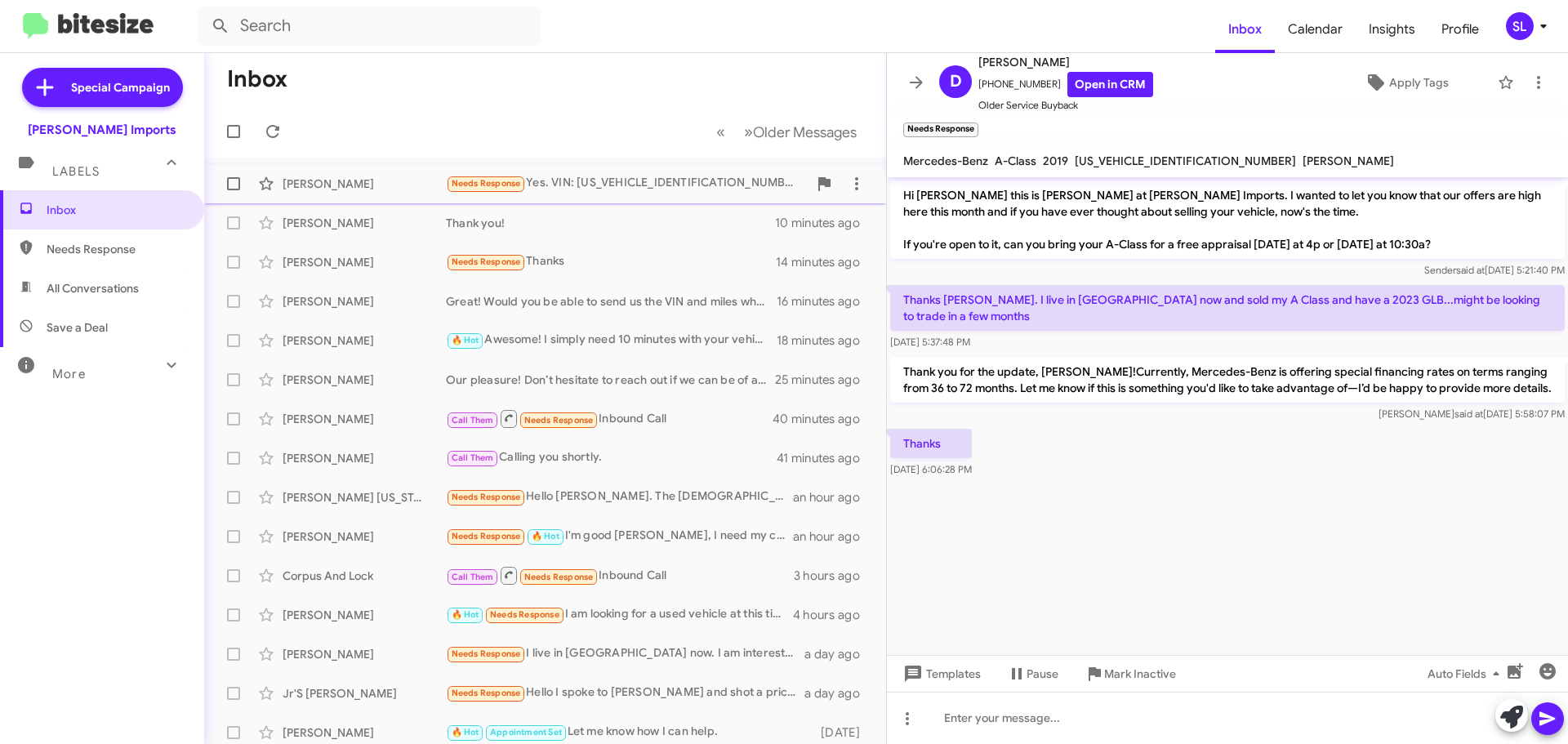
click at [627, 181] on div "Needs Response Yes. VIN: [US_VEHICLE_IDENTIFICATION_NUMBER] Miles: 16,399" at bounding box center [626, 183] width 361 height 19
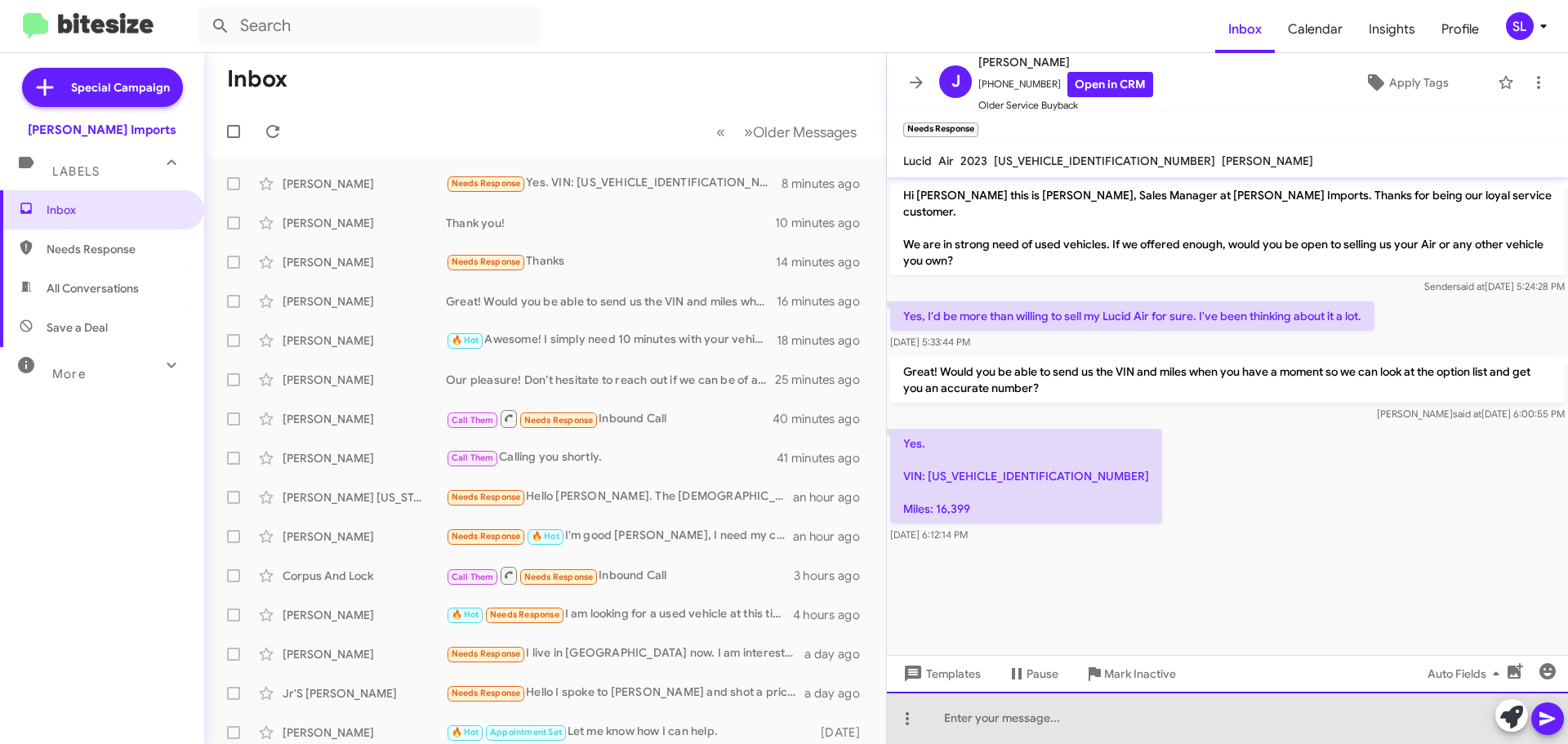
click at [1071, 715] on div at bounding box center [1227, 717] width 681 height 53
